Goal: Transaction & Acquisition: Download file/media

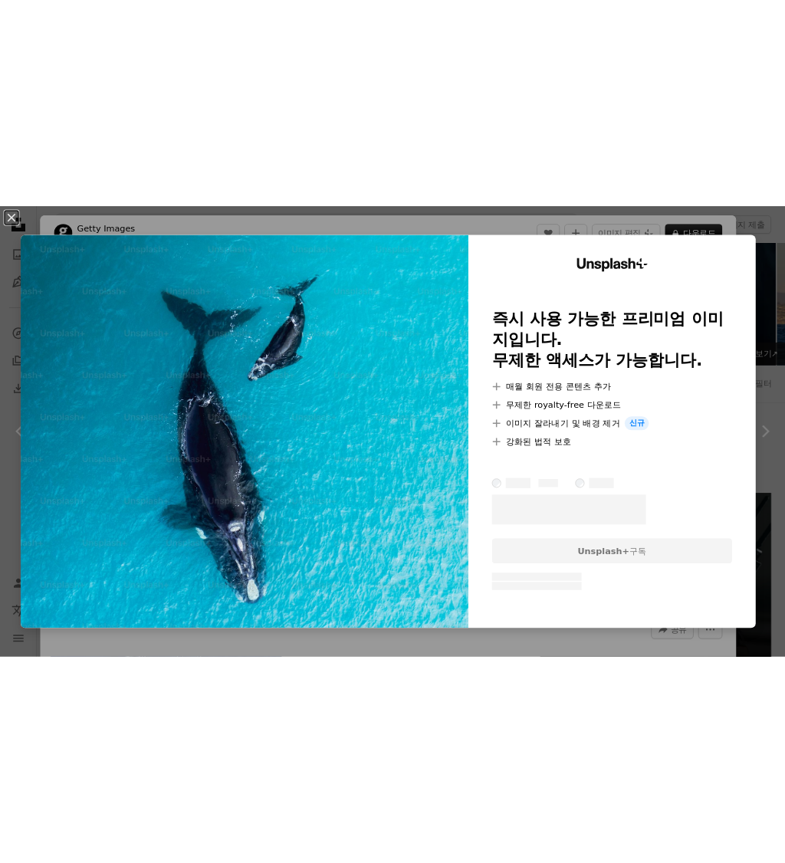
scroll to position [938, 0]
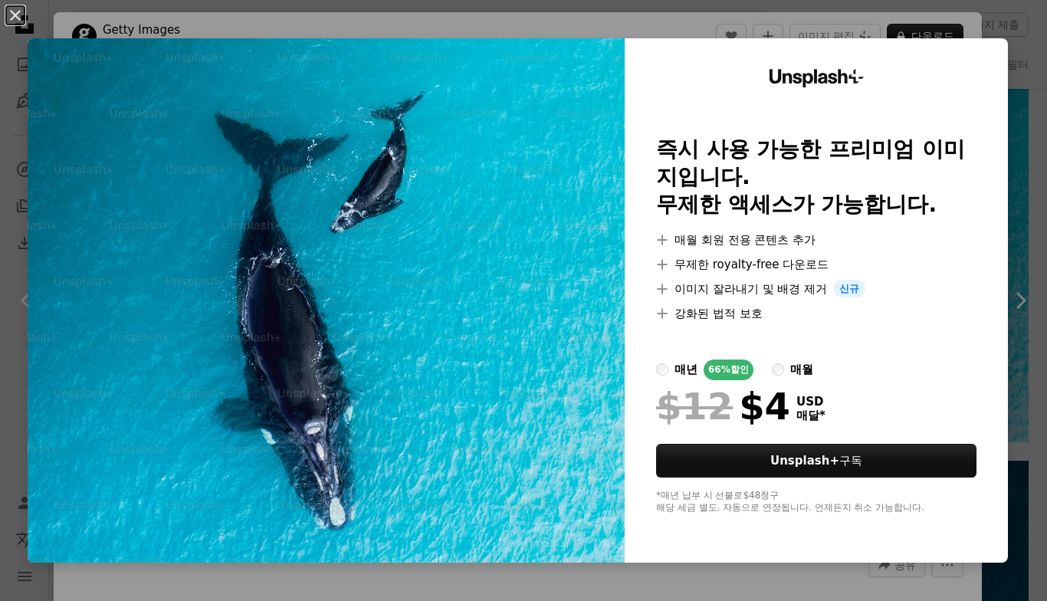
click at [951, 15] on div "An X shape Unsplash+ 즉시 사용 가능한 프리미엄 이미지입니다. 무제한 액세스가 가능합니다. A plus sign 매월 회원 전…" at bounding box center [523, 300] width 1047 height 601
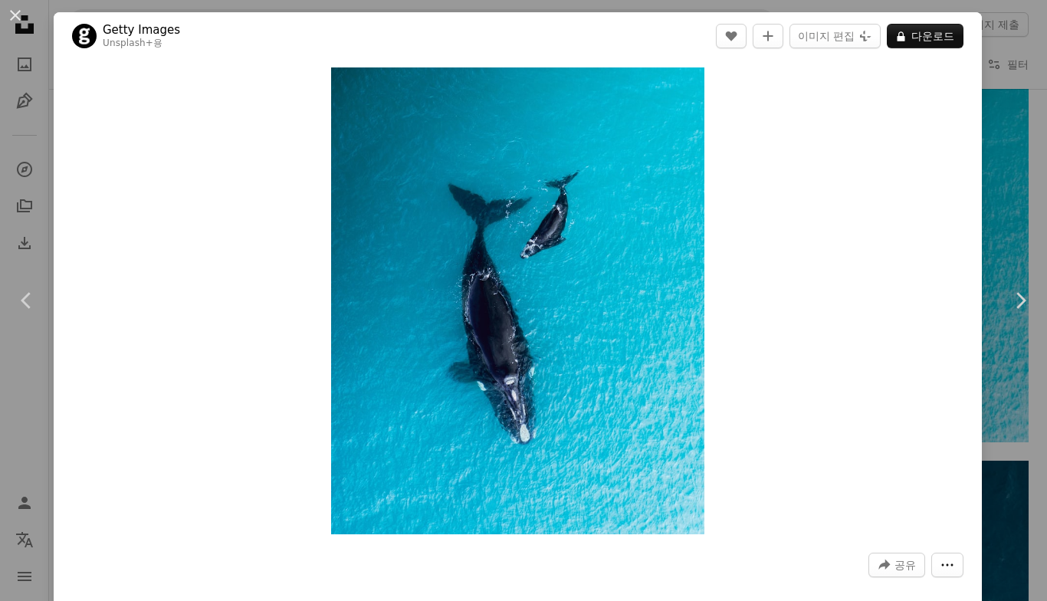
click at [962, 573] on button "More Actions" at bounding box center [947, 565] width 32 height 25
click at [904, 458] on dialog "An X shape Chevron left Chevron right Getty Images Unsplash+ 용 A heart A plus s…" at bounding box center [523, 300] width 1047 height 601
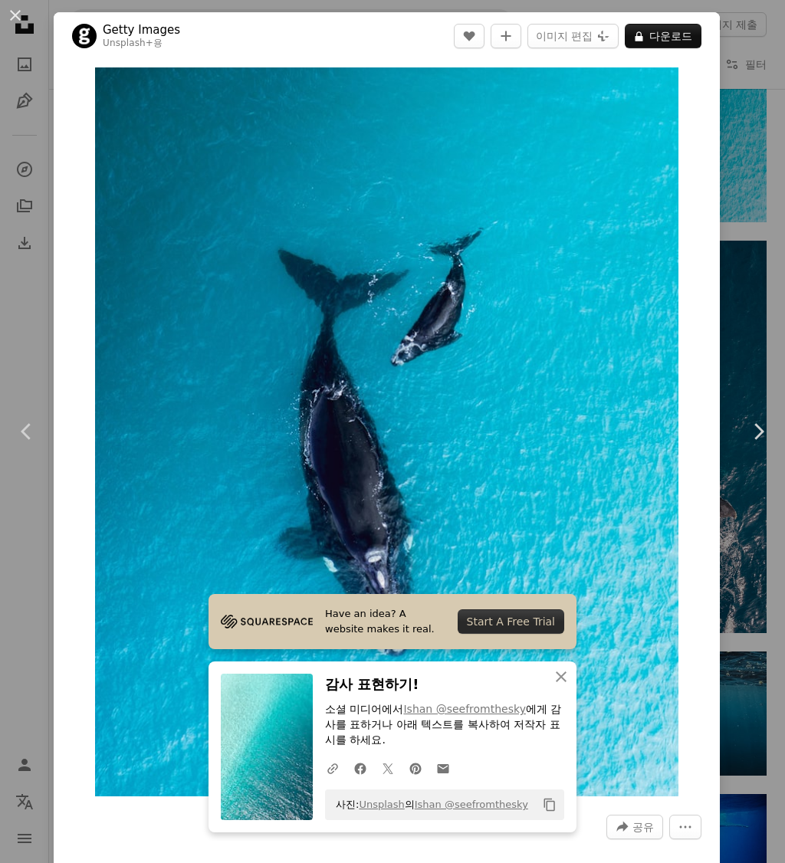
click at [671, 488] on img "이 이미지 확대" at bounding box center [386, 431] width 583 height 729
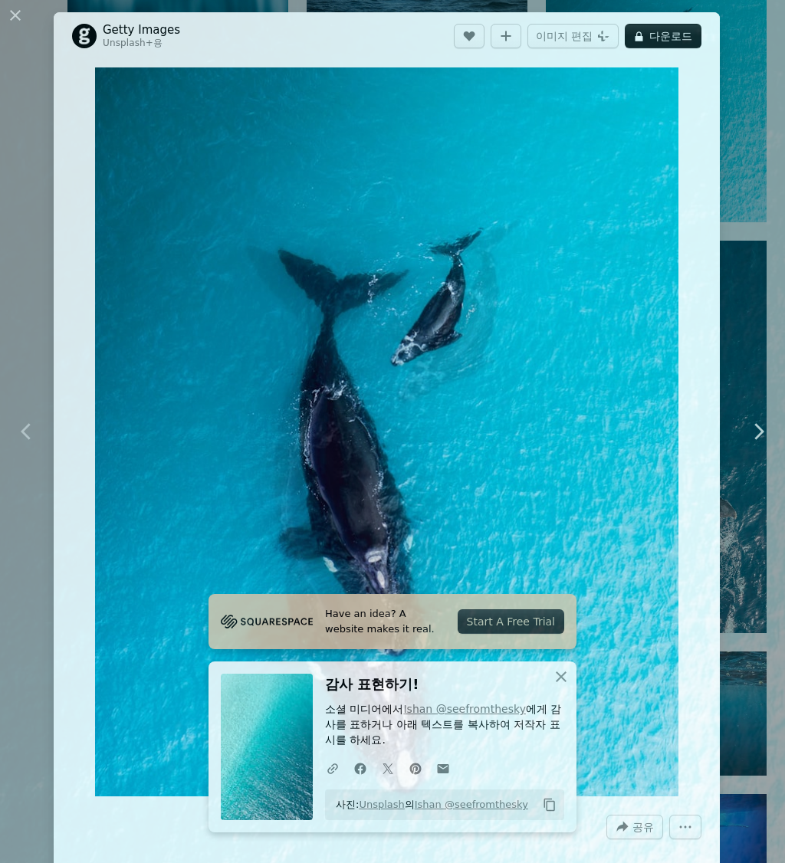
scroll to position [60, 0]
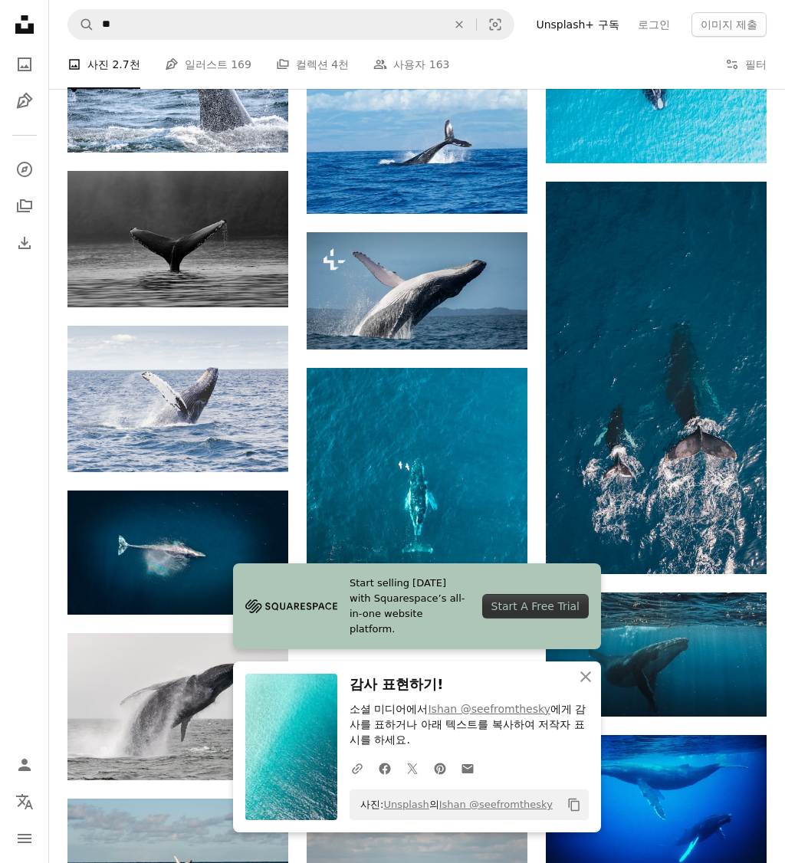
scroll to position [996, 0]
click at [593, 600] on icon "An X shape" at bounding box center [585, 677] width 18 height 18
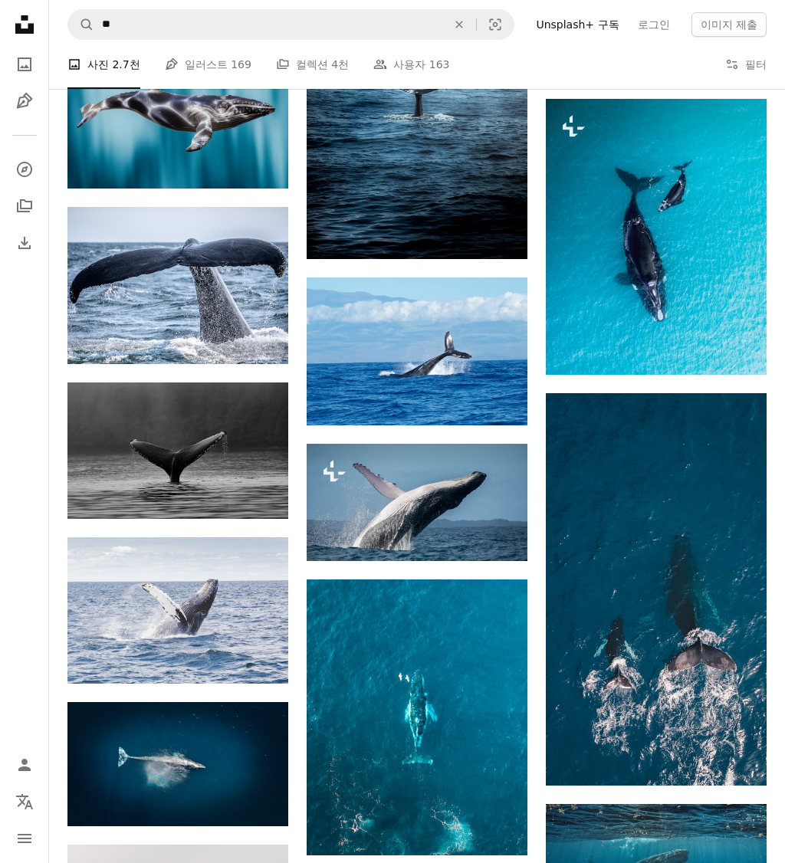
scroll to position [803, 0]
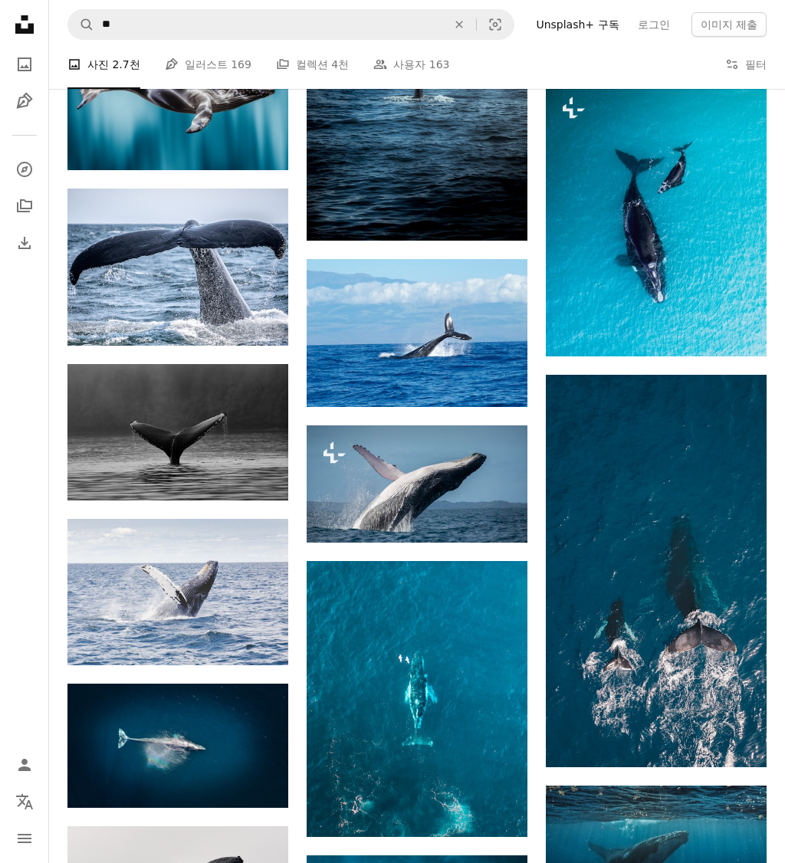
click at [468, 600] on img at bounding box center [417, 699] width 221 height 276
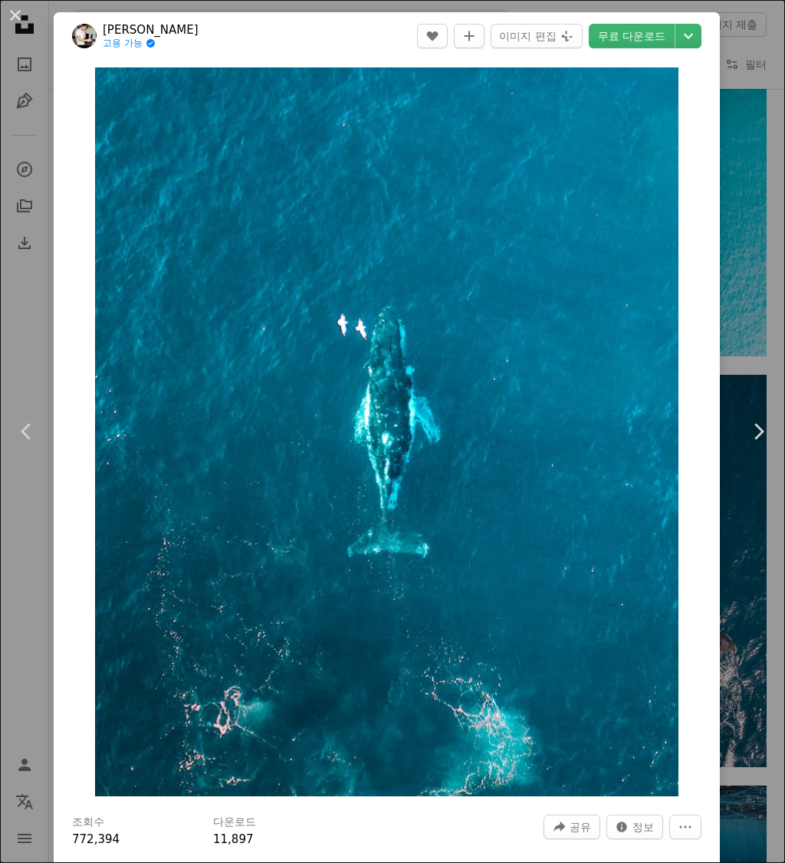
click at [751, 186] on div "An X shape Chevron left Chevron right Dmitry Osipenko 고용 가능 A checkmark inside …" at bounding box center [392, 431] width 785 height 863
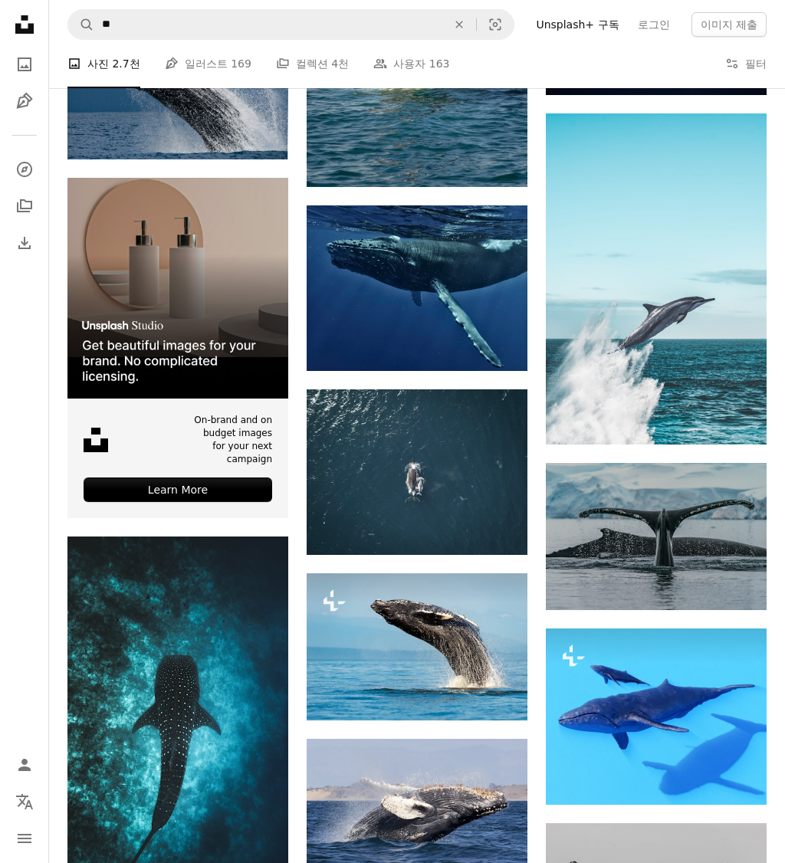
scroll to position [1946, 0]
click at [697, 284] on img at bounding box center [656, 278] width 221 height 331
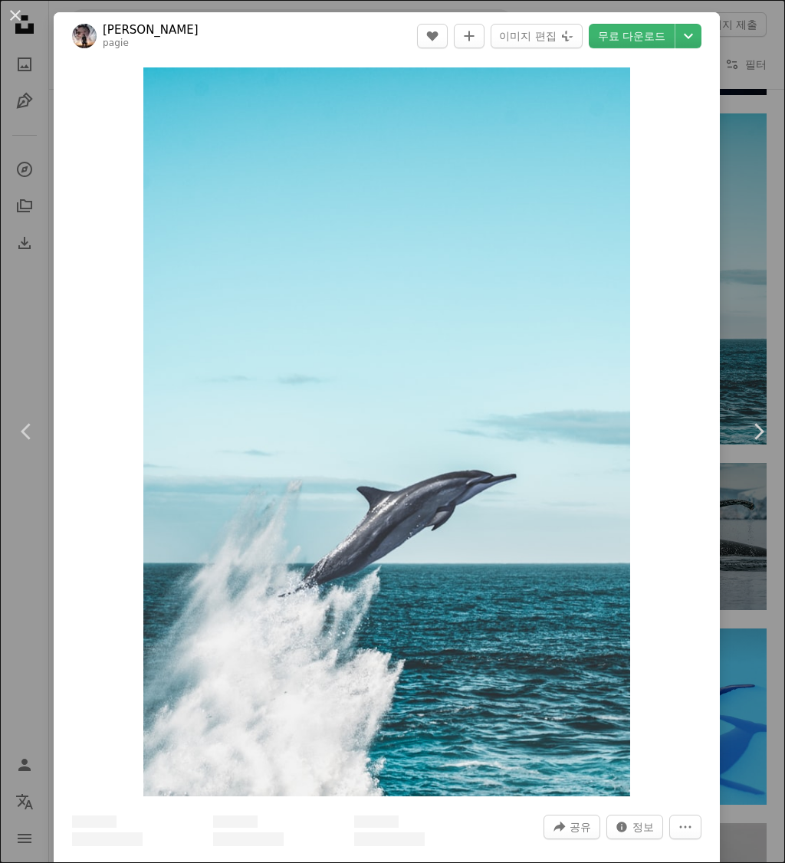
click at [695, 41] on icon "Chevron down" at bounding box center [688, 36] width 25 height 18
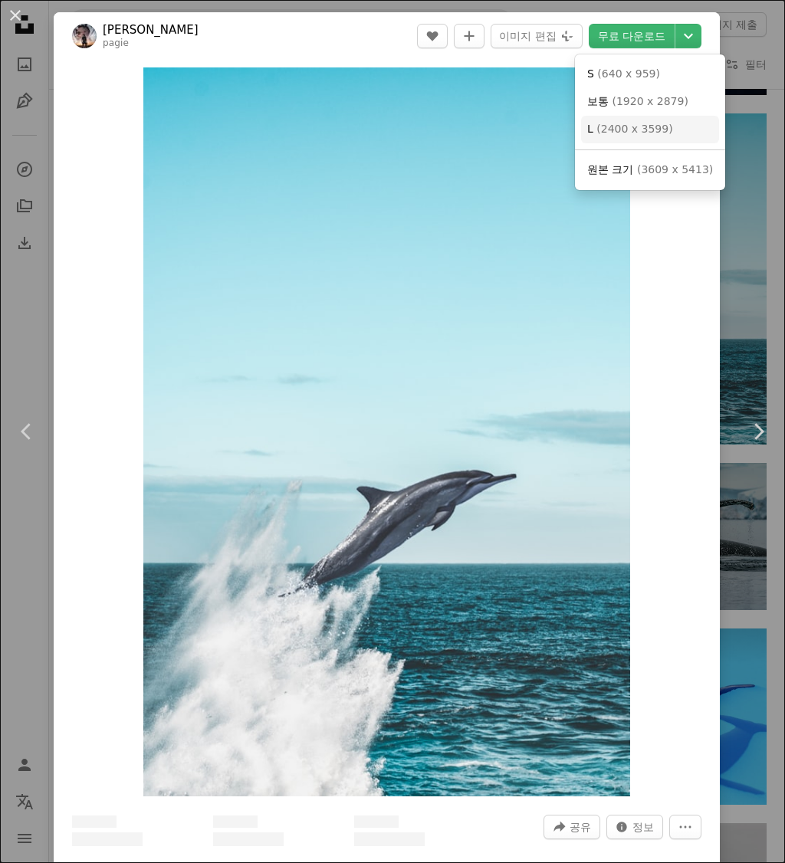
click at [667, 123] on span "( 2400 x 3599 )" at bounding box center [634, 129] width 76 height 12
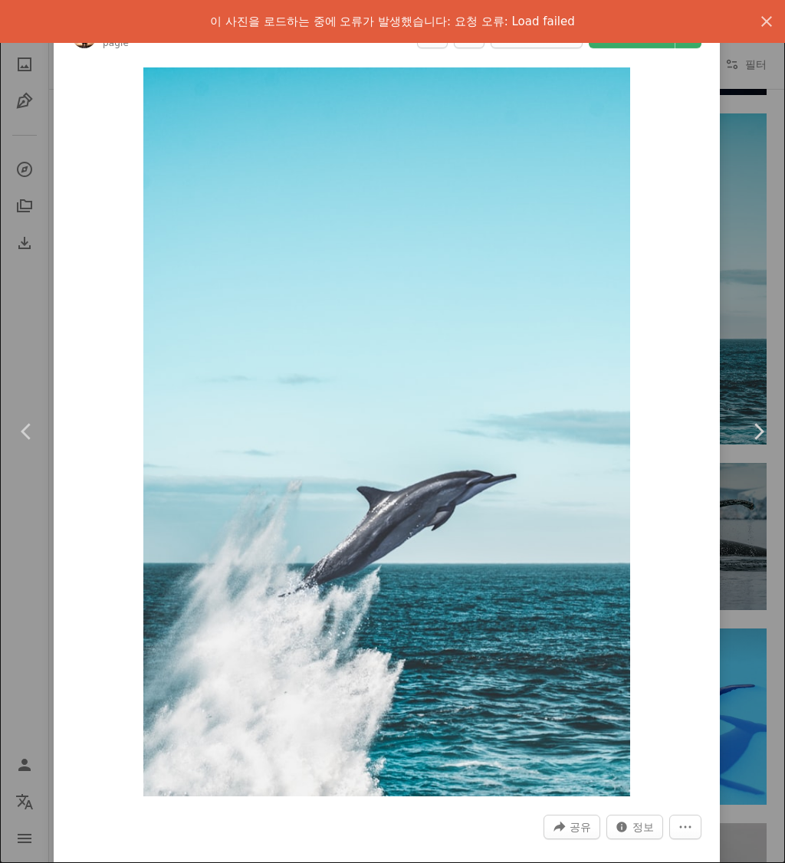
click at [757, 164] on div "An X shape Chevron left Chevron right 이 사진을 로드하는 중에 오류가 발생했습니다: 요청 오류: Load fai…" at bounding box center [392, 431] width 785 height 863
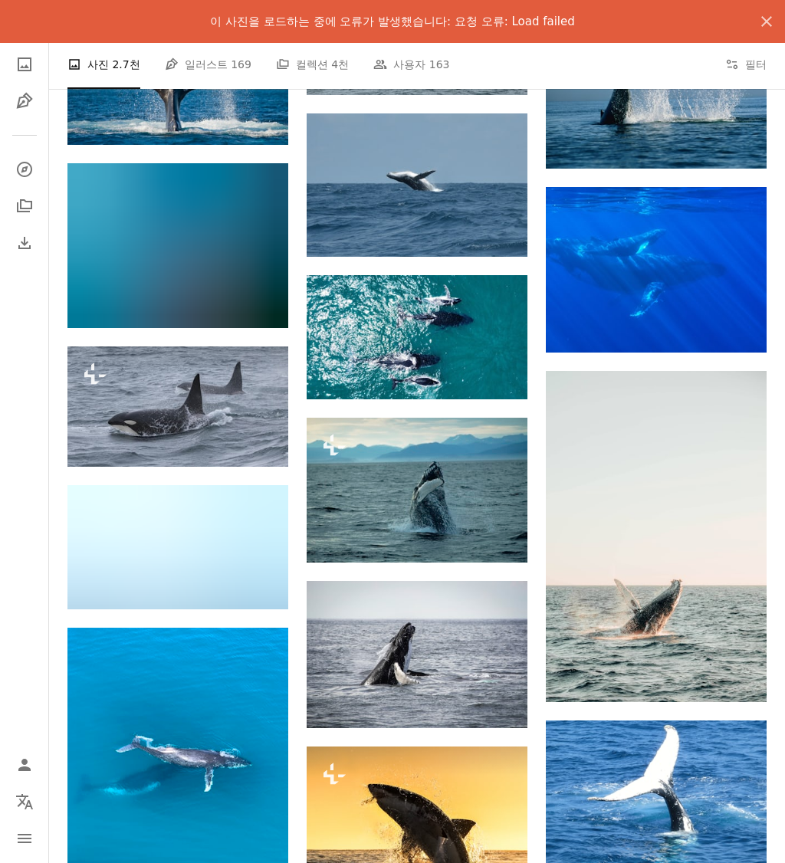
scroll to position [5040, 0]
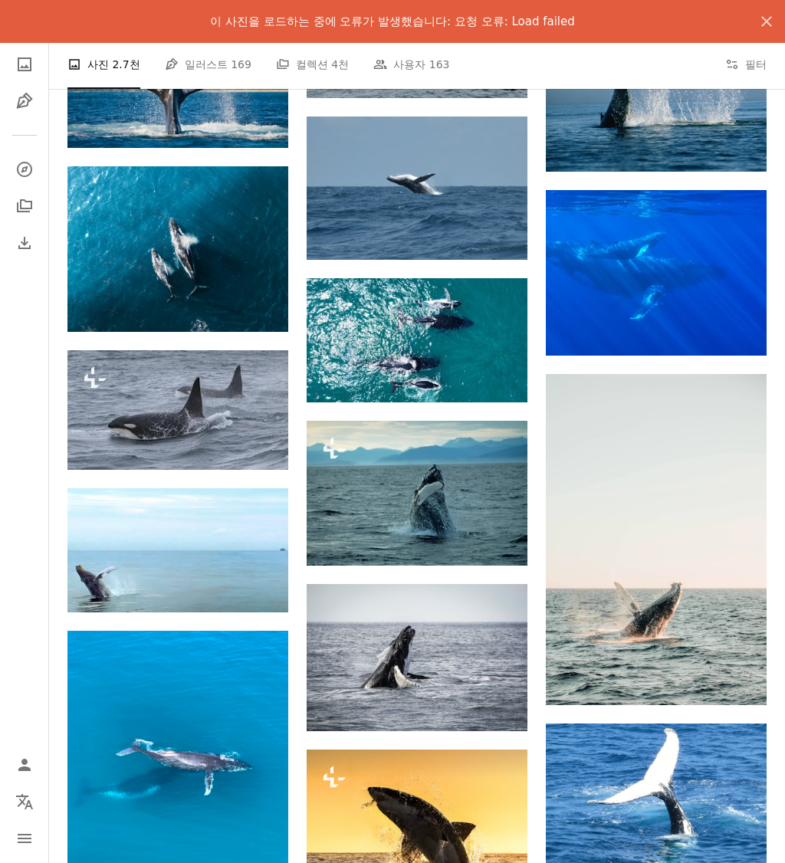
click at [152, 294] on img at bounding box center [177, 249] width 221 height 166
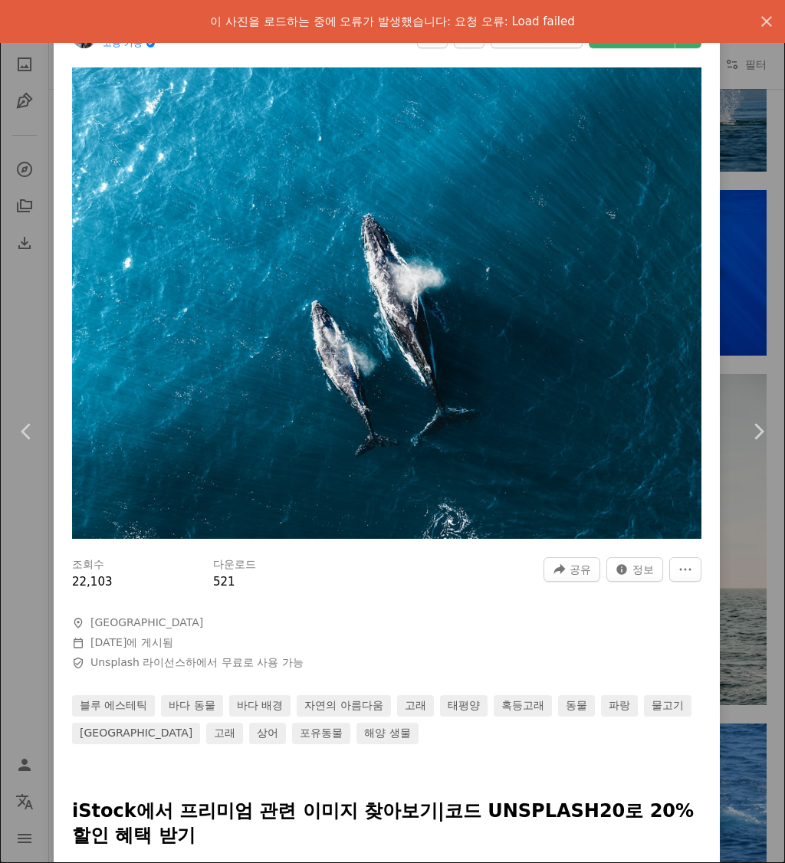
click at [767, 15] on icon "An X shape" at bounding box center [766, 21] width 18 height 18
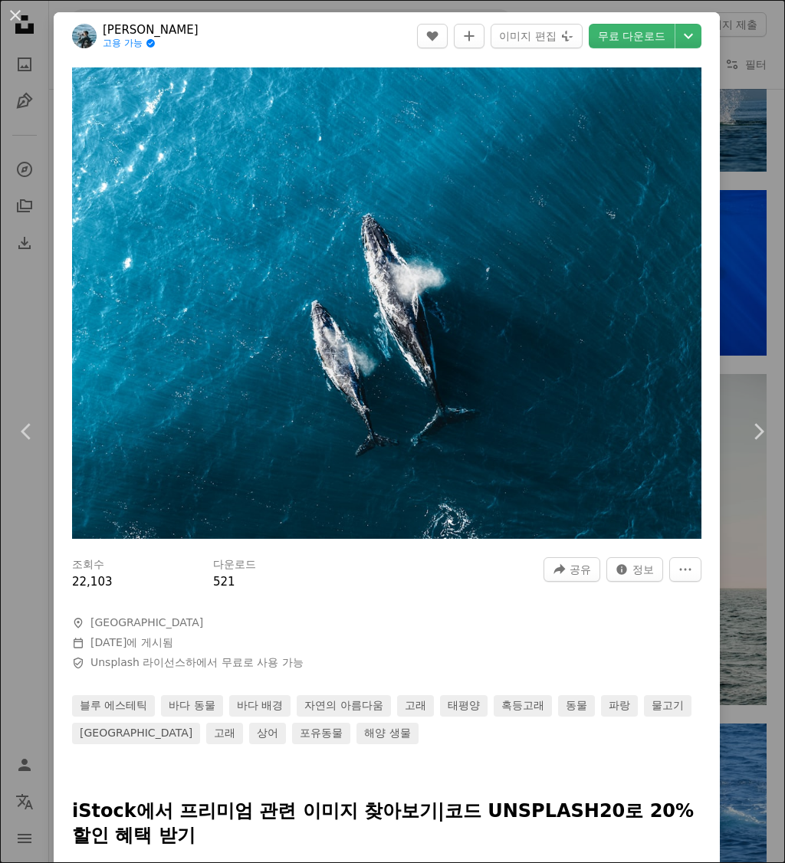
click at [701, 32] on icon "Chevron down" at bounding box center [688, 36] width 25 height 18
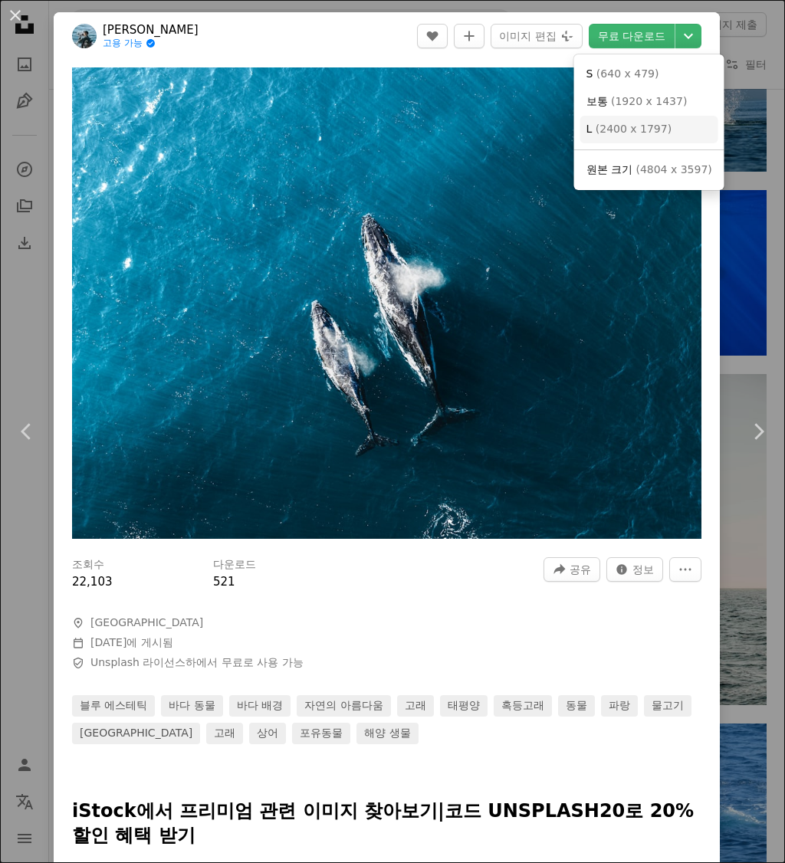
click at [663, 130] on span "( 2400 x 1797 )" at bounding box center [634, 129] width 76 height 12
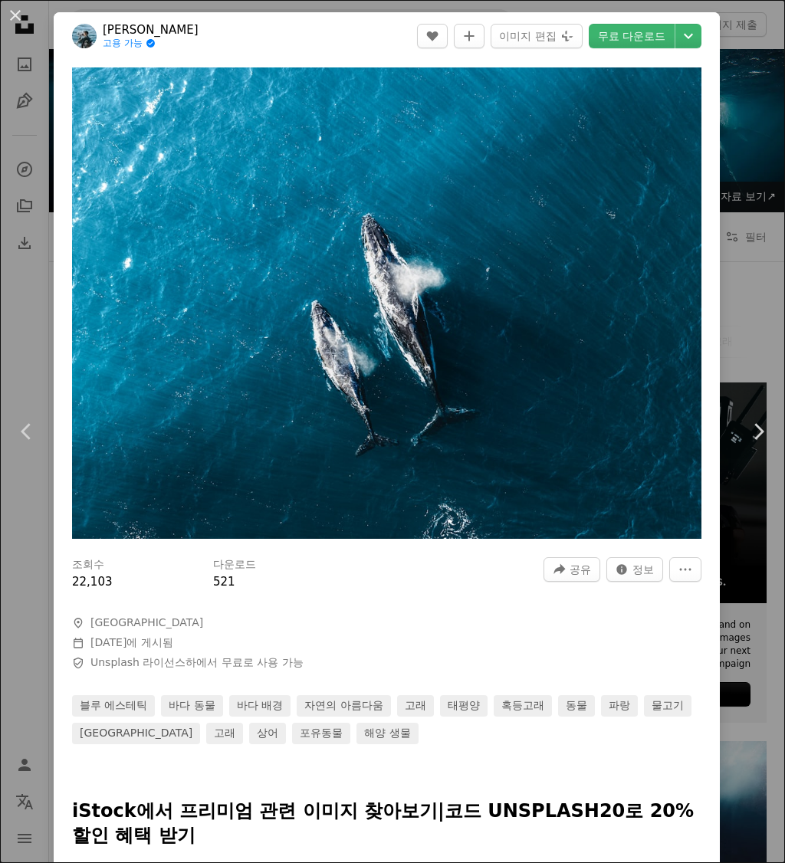
scroll to position [5040, 0]
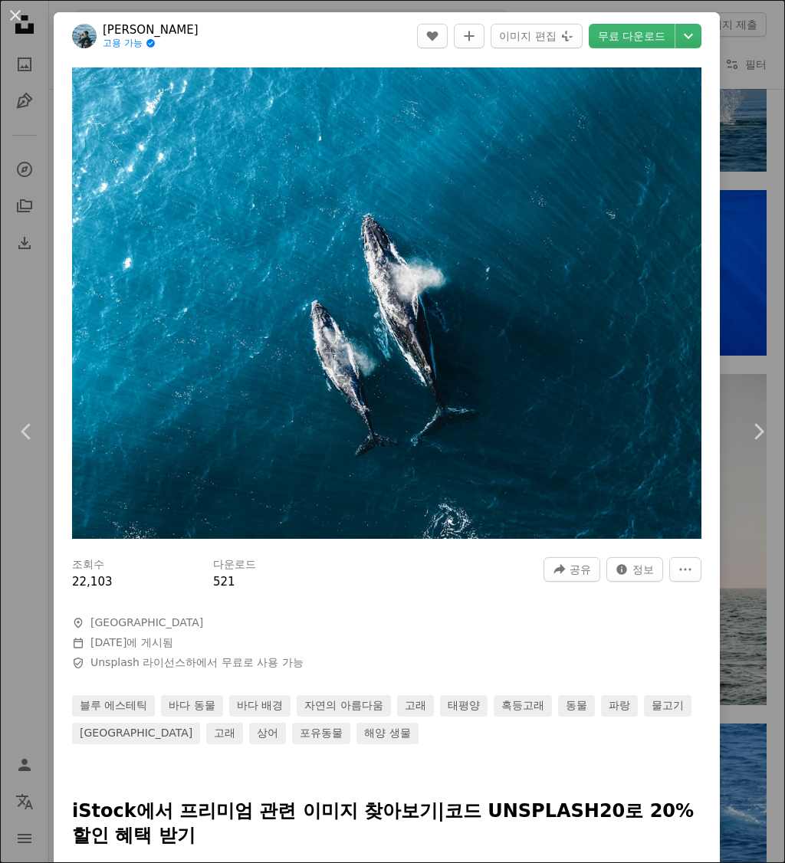
click at [767, 203] on div "An X shape Chevron left Chevron right [PERSON_NAME] 고용 가능 A checkmark inside of…" at bounding box center [392, 431] width 785 height 863
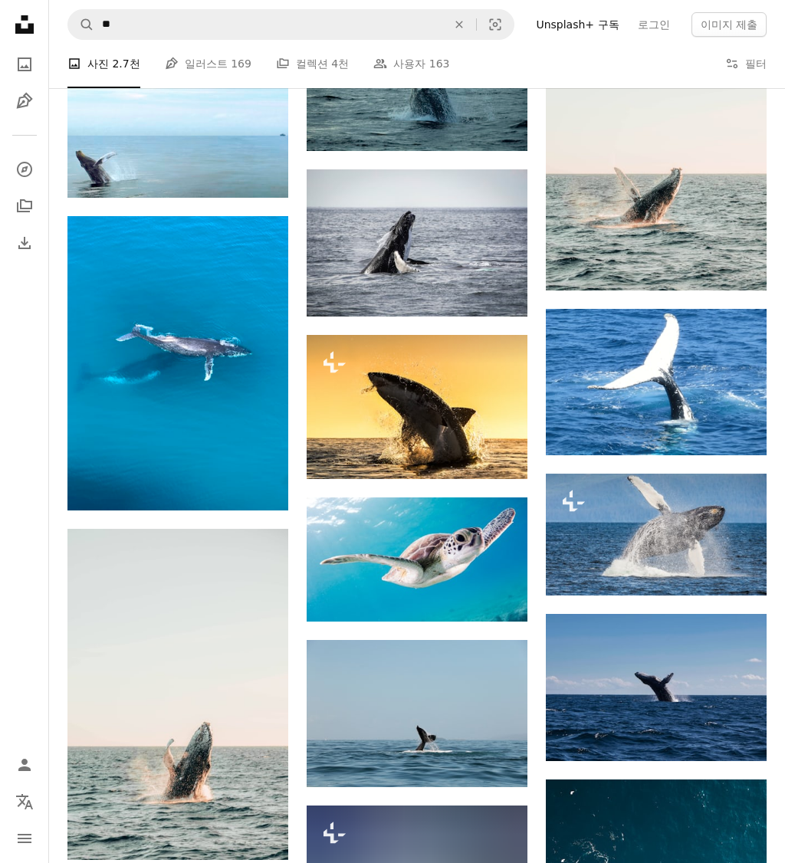
scroll to position [5484, 0]
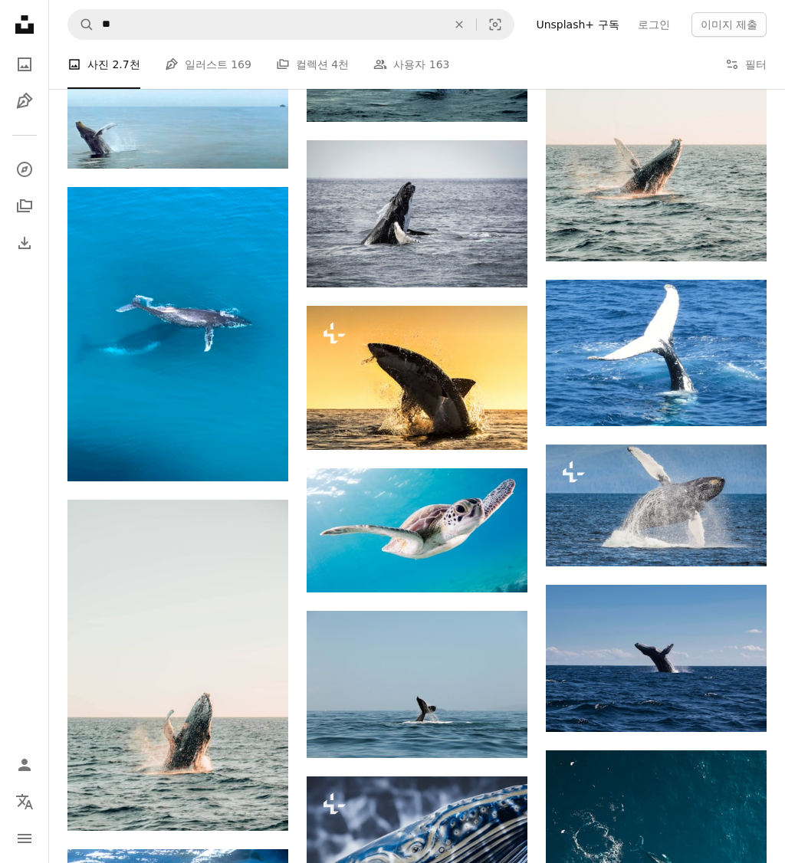
click at [232, 401] on img at bounding box center [177, 334] width 221 height 294
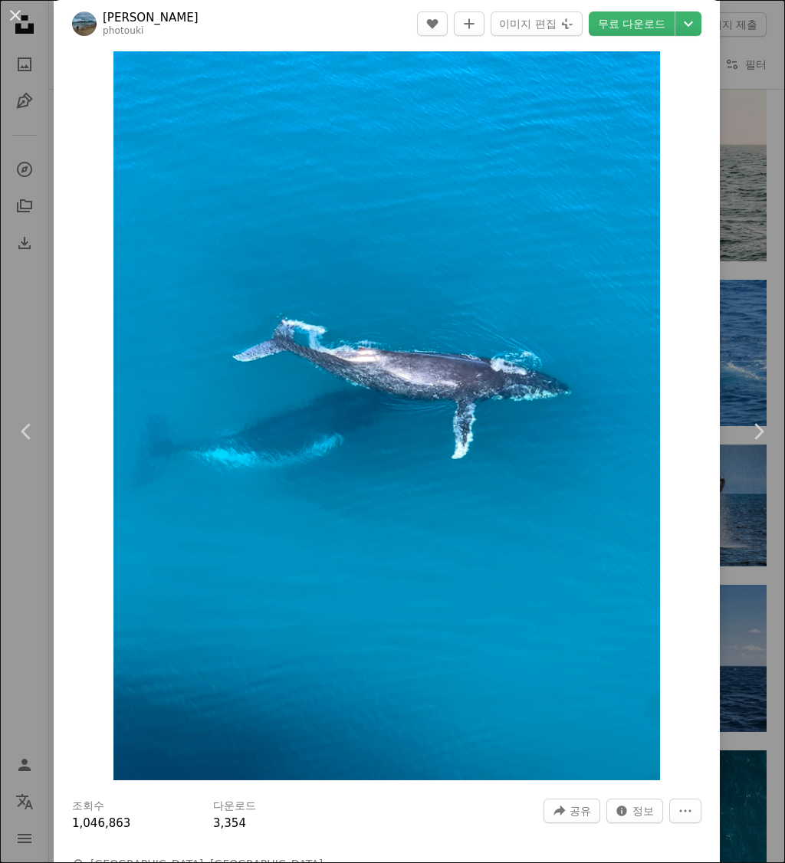
scroll to position [34, 0]
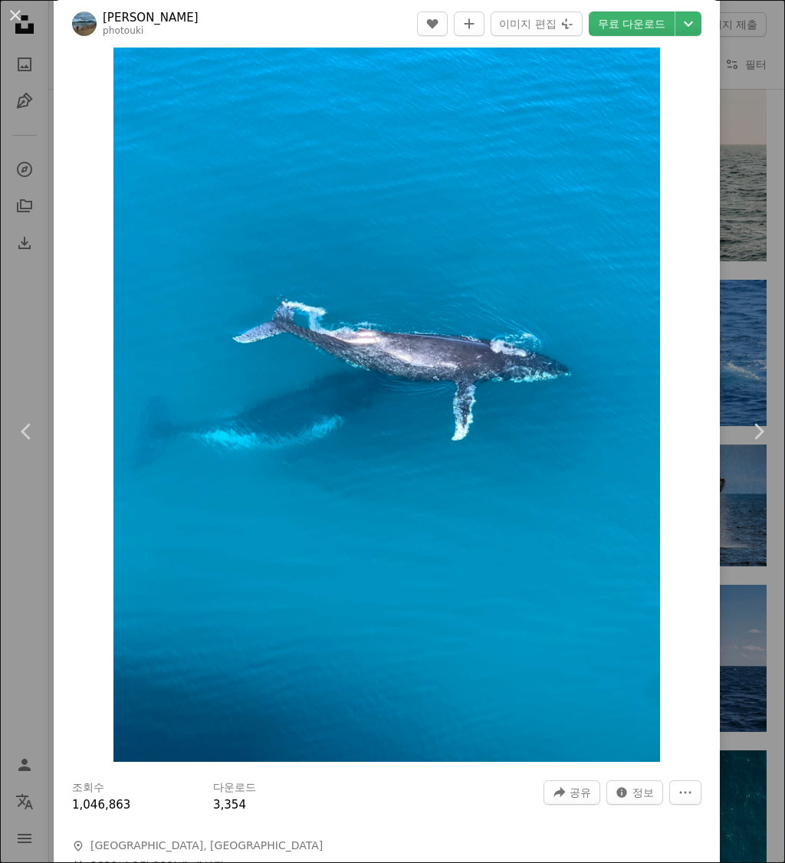
click at [701, 30] on icon "Chevron down" at bounding box center [688, 24] width 25 height 18
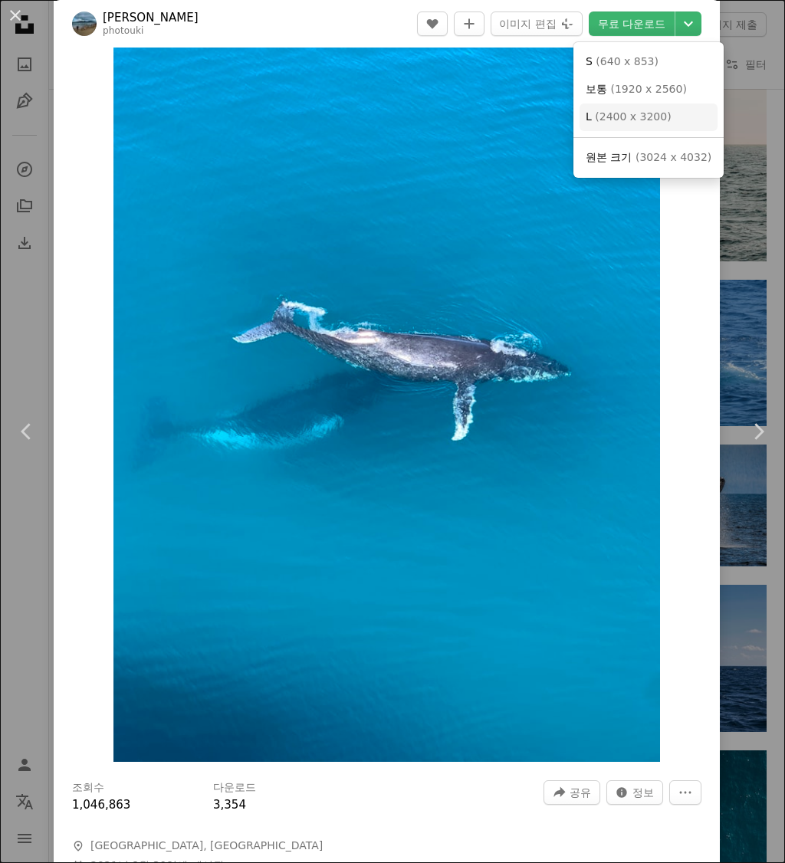
click at [657, 117] on span "( 2400 x 3200 )" at bounding box center [633, 116] width 76 height 12
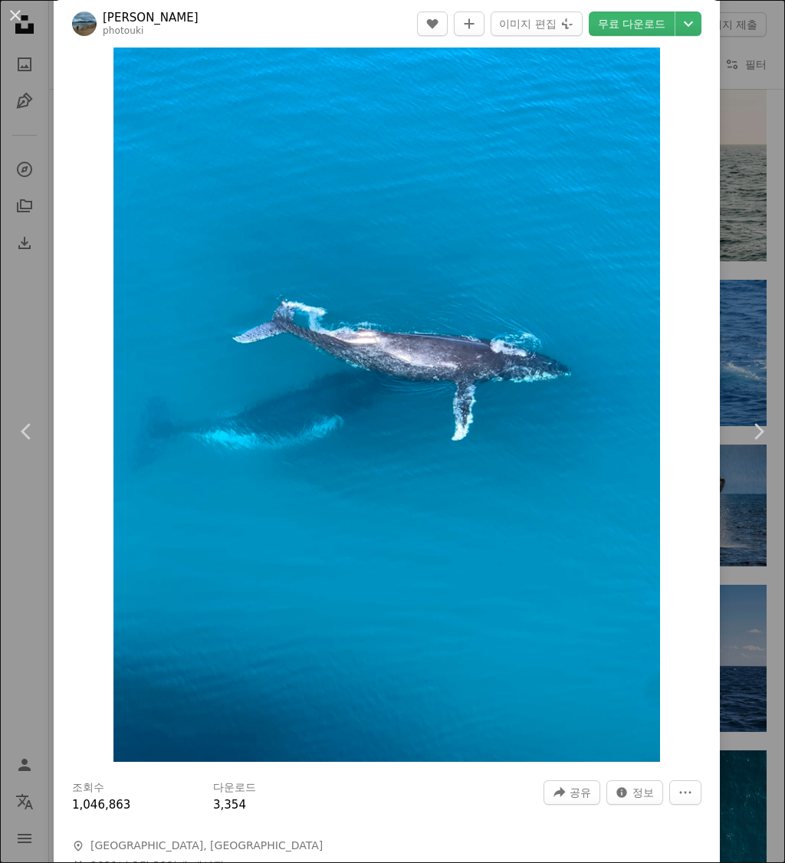
click at [777, 242] on div "An X shape Chevron left Chevron right [PERSON_NAME] photouki A heart A plus sig…" at bounding box center [392, 431] width 785 height 863
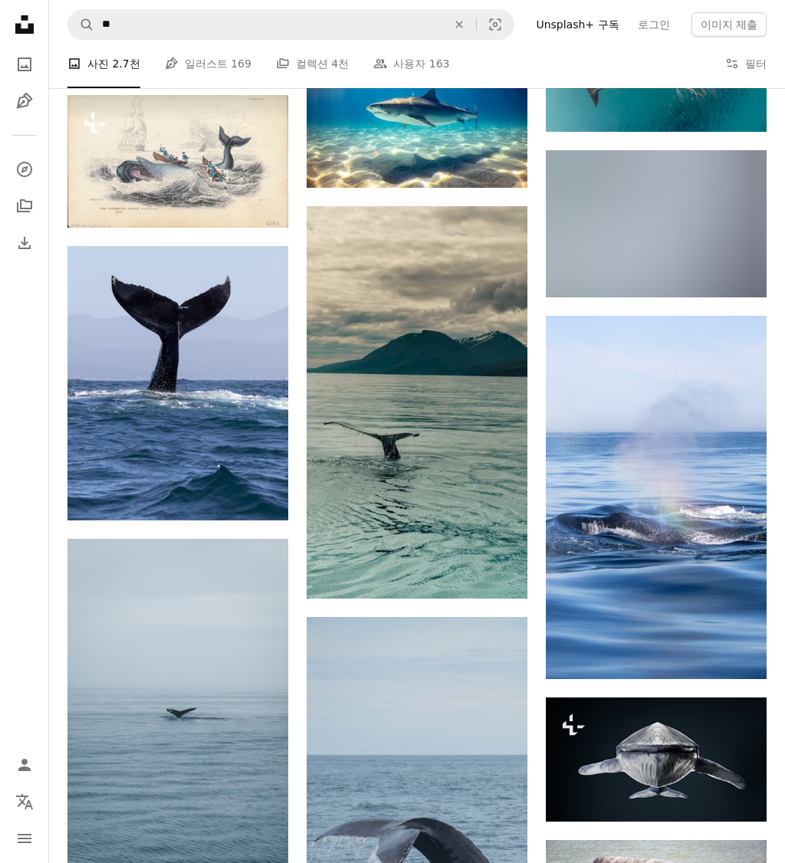
scroll to position [6735, 0]
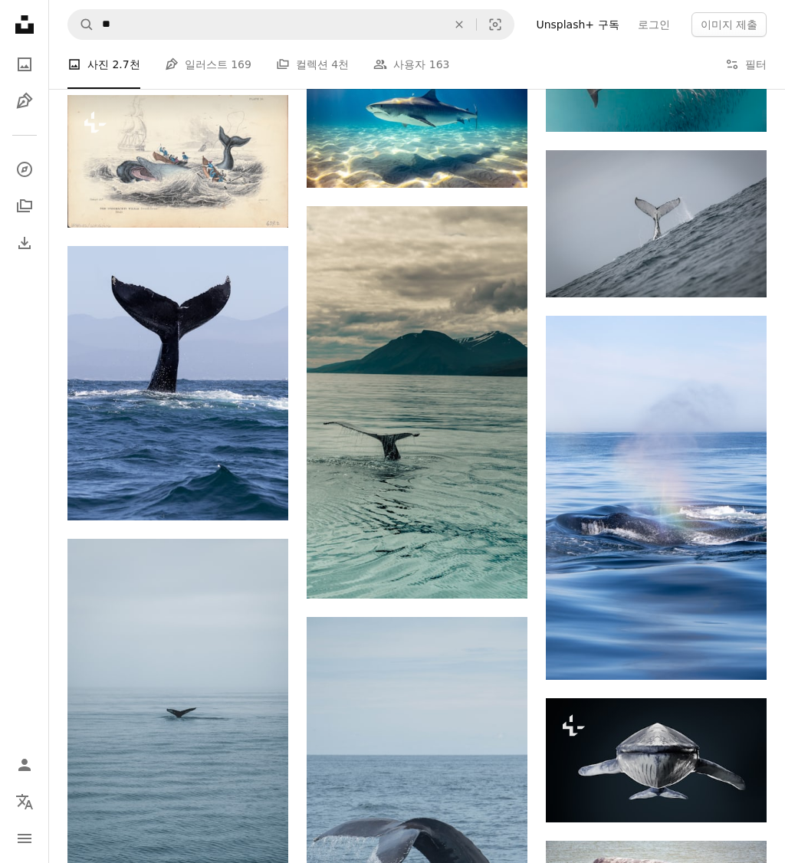
click at [652, 532] on img at bounding box center [656, 497] width 221 height 363
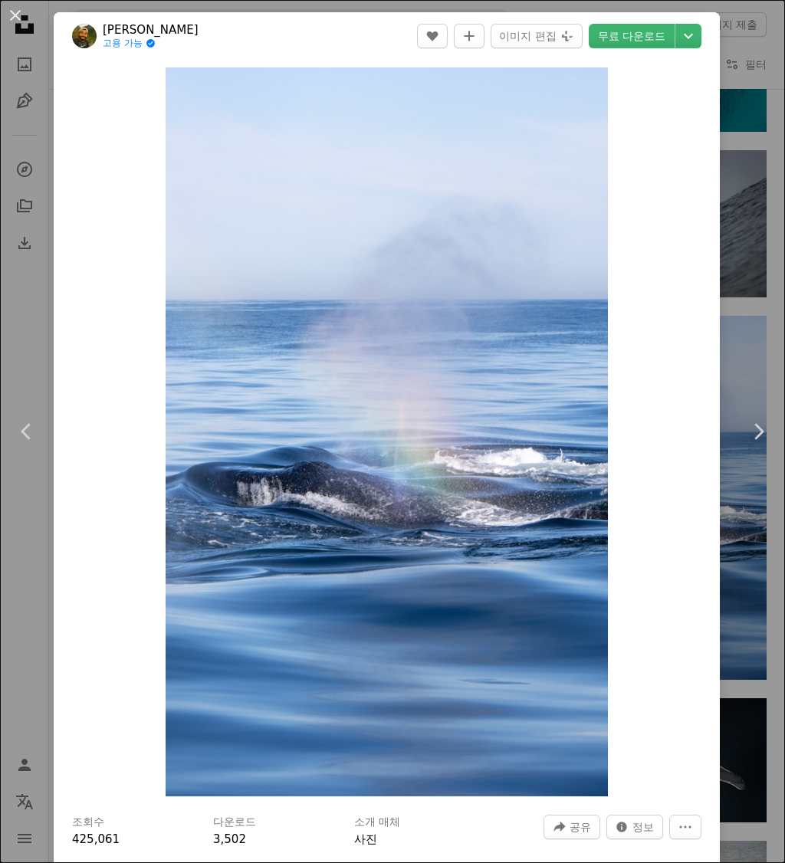
click at [756, 218] on div "An X shape Chevron left Chevron right Marlin Clark 고용 가능 A checkmark inside of …" at bounding box center [392, 431] width 785 height 863
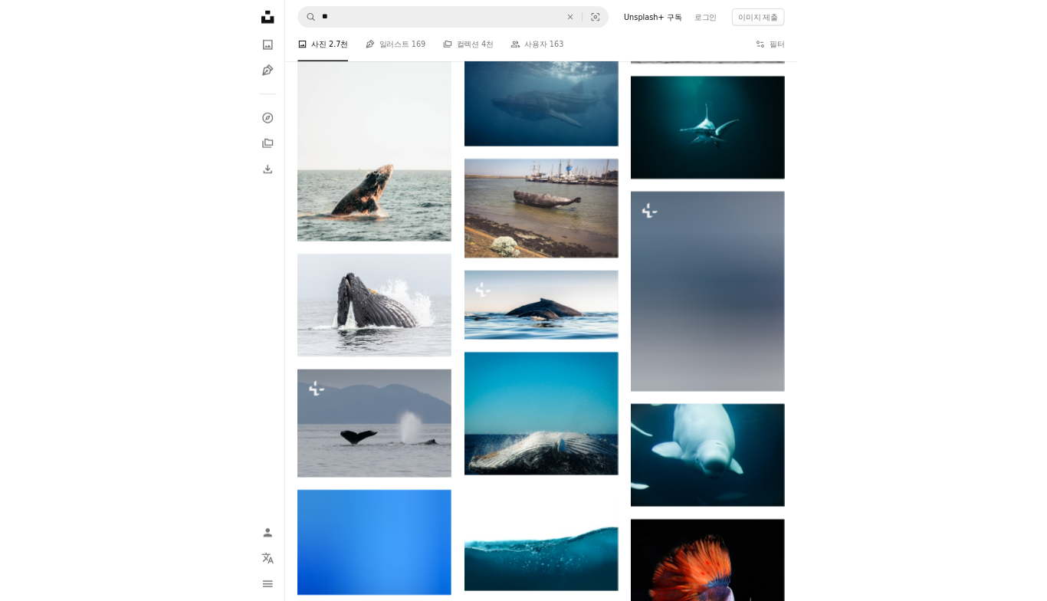
scroll to position [11115, 0]
